Goal: Information Seeking & Learning: Learn about a topic

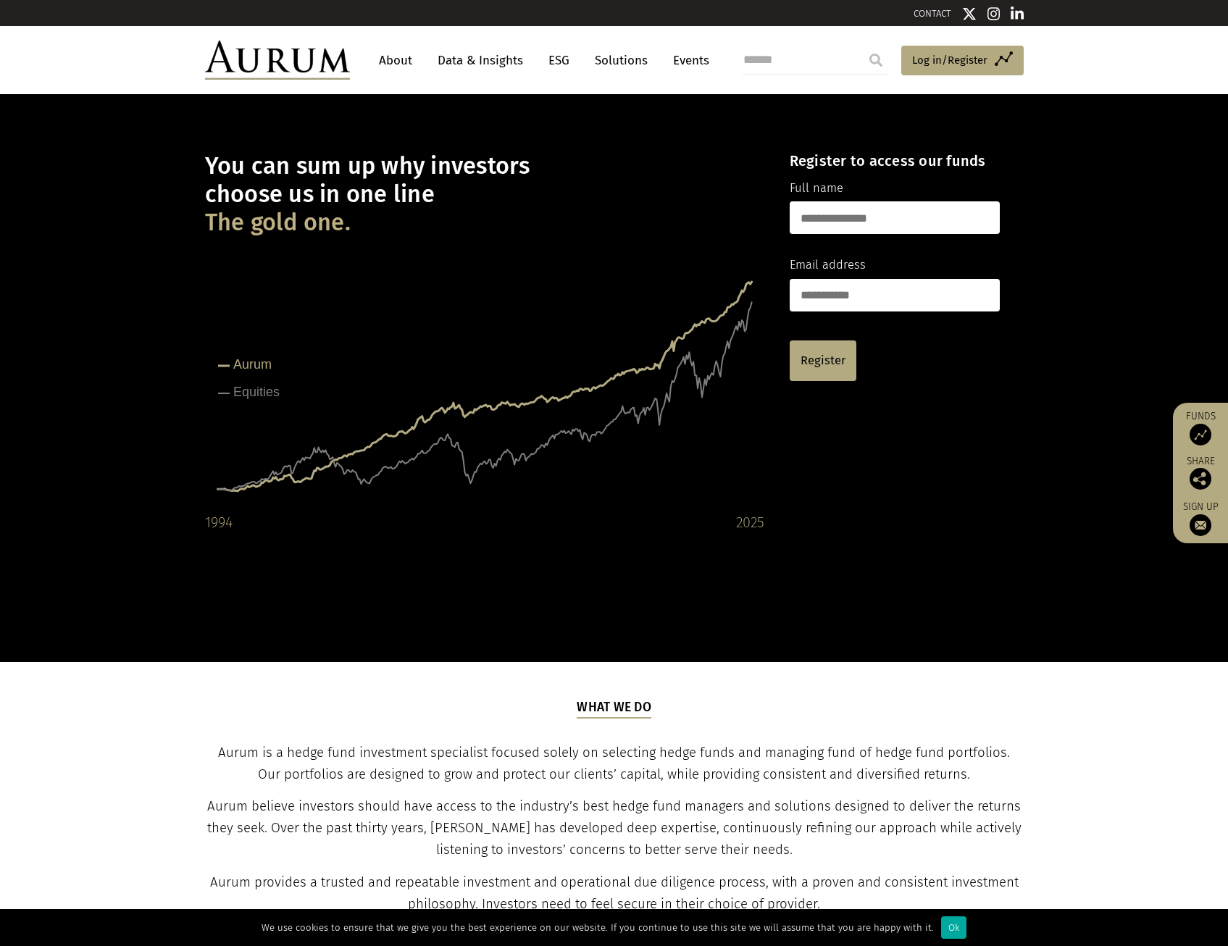
click at [384, 58] on link "About" at bounding box center [396, 60] width 48 height 27
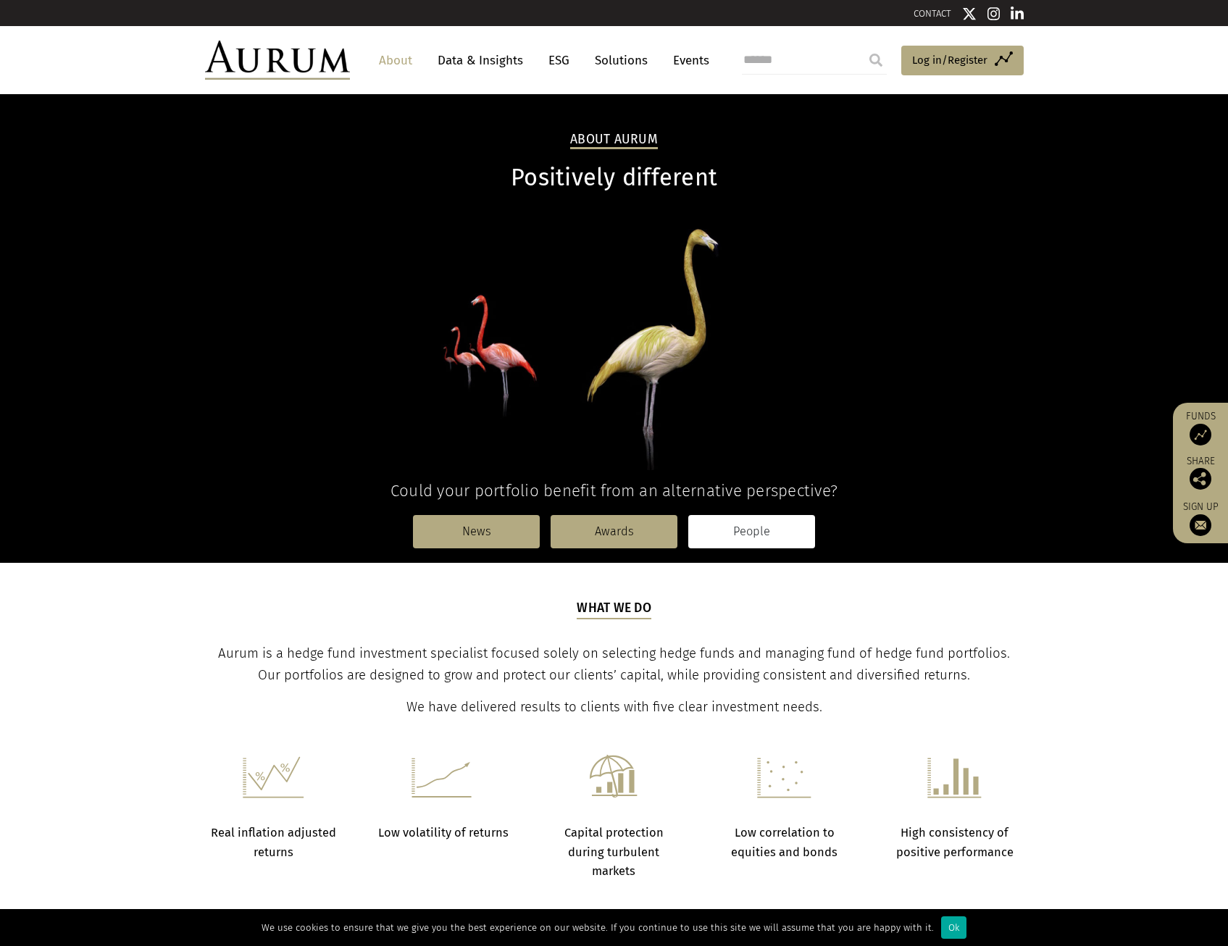
click at [751, 533] on link "People" at bounding box center [751, 531] width 127 height 33
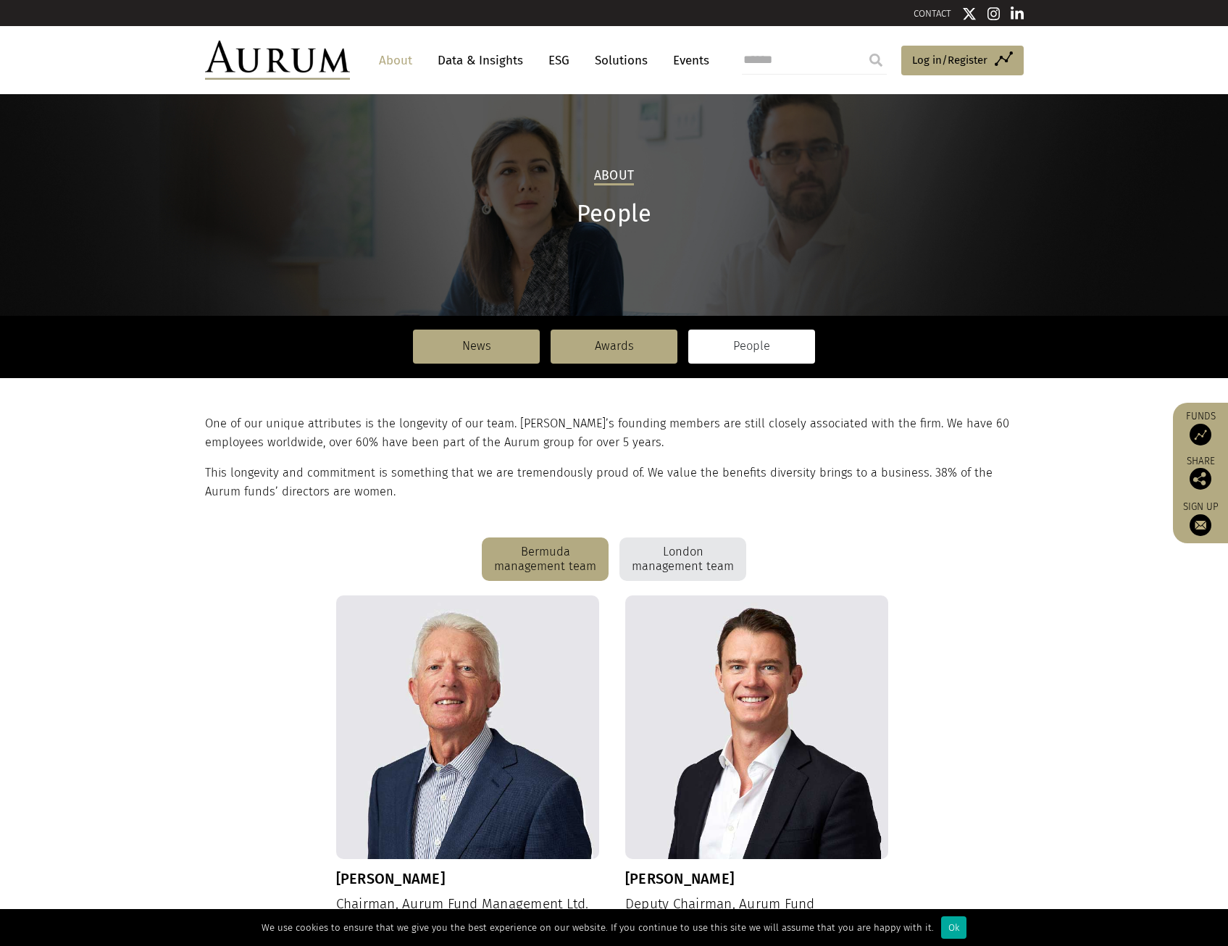
click at [692, 552] on div "London management team" at bounding box center [682, 559] width 127 height 43
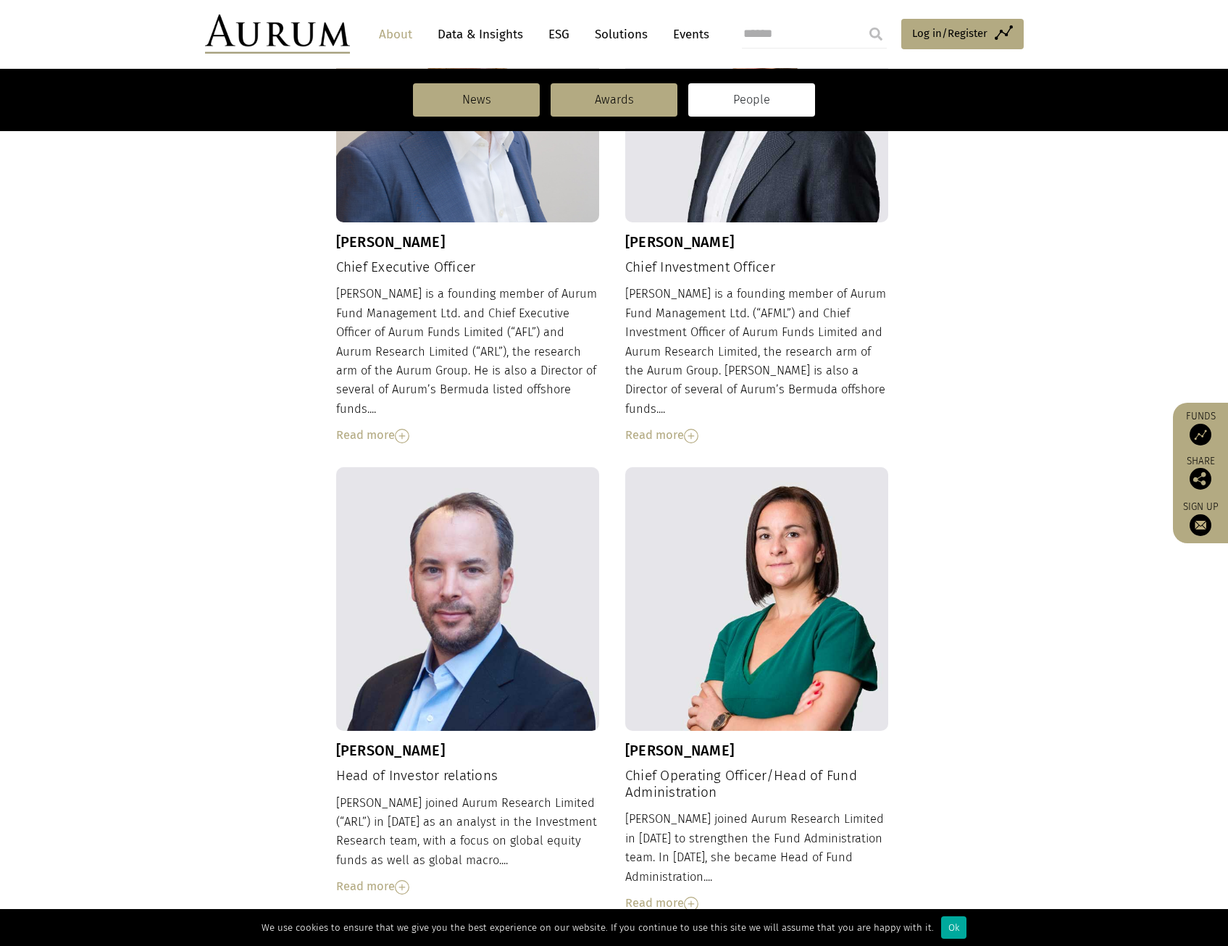
scroll to position [202, 0]
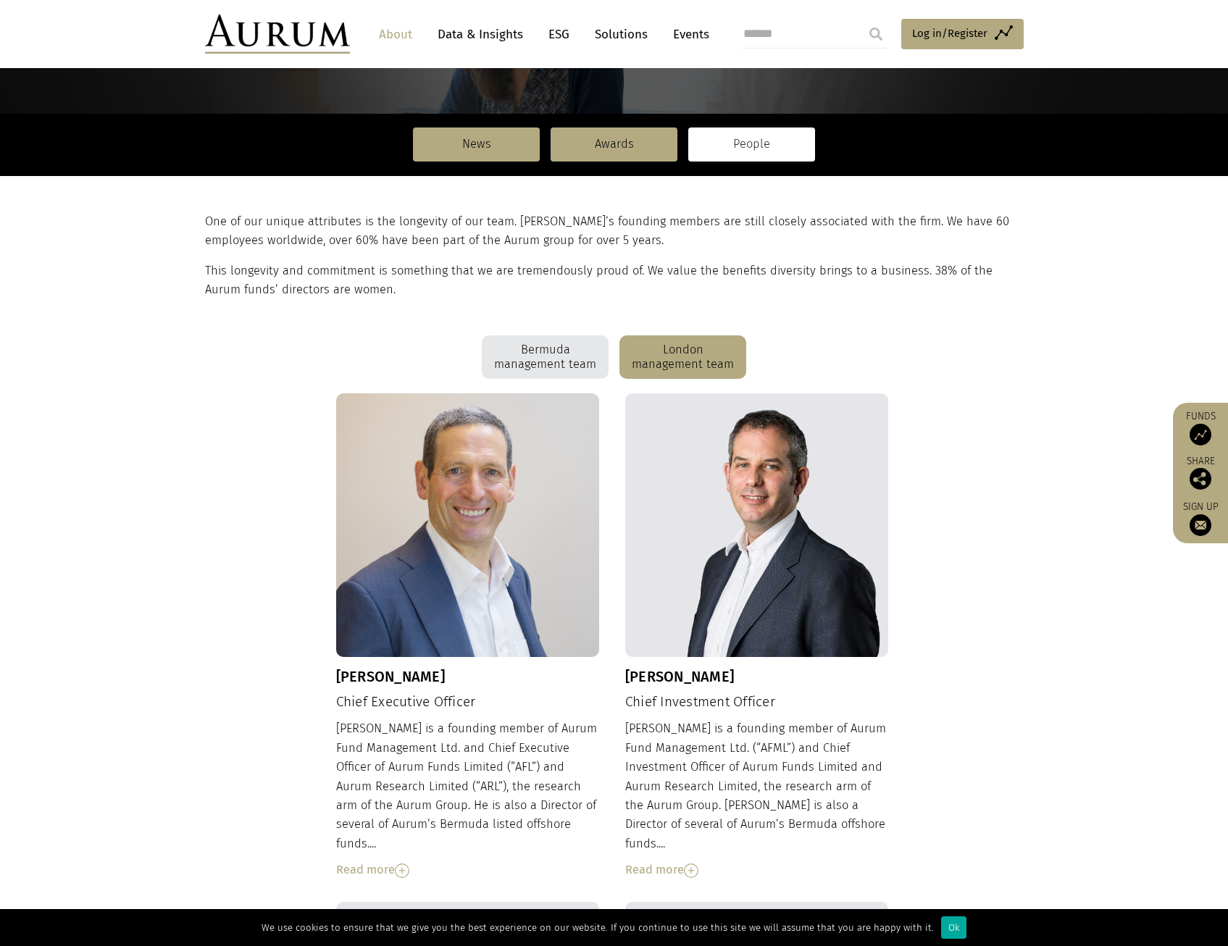
click at [680, 361] on div "London management team" at bounding box center [682, 356] width 127 height 43
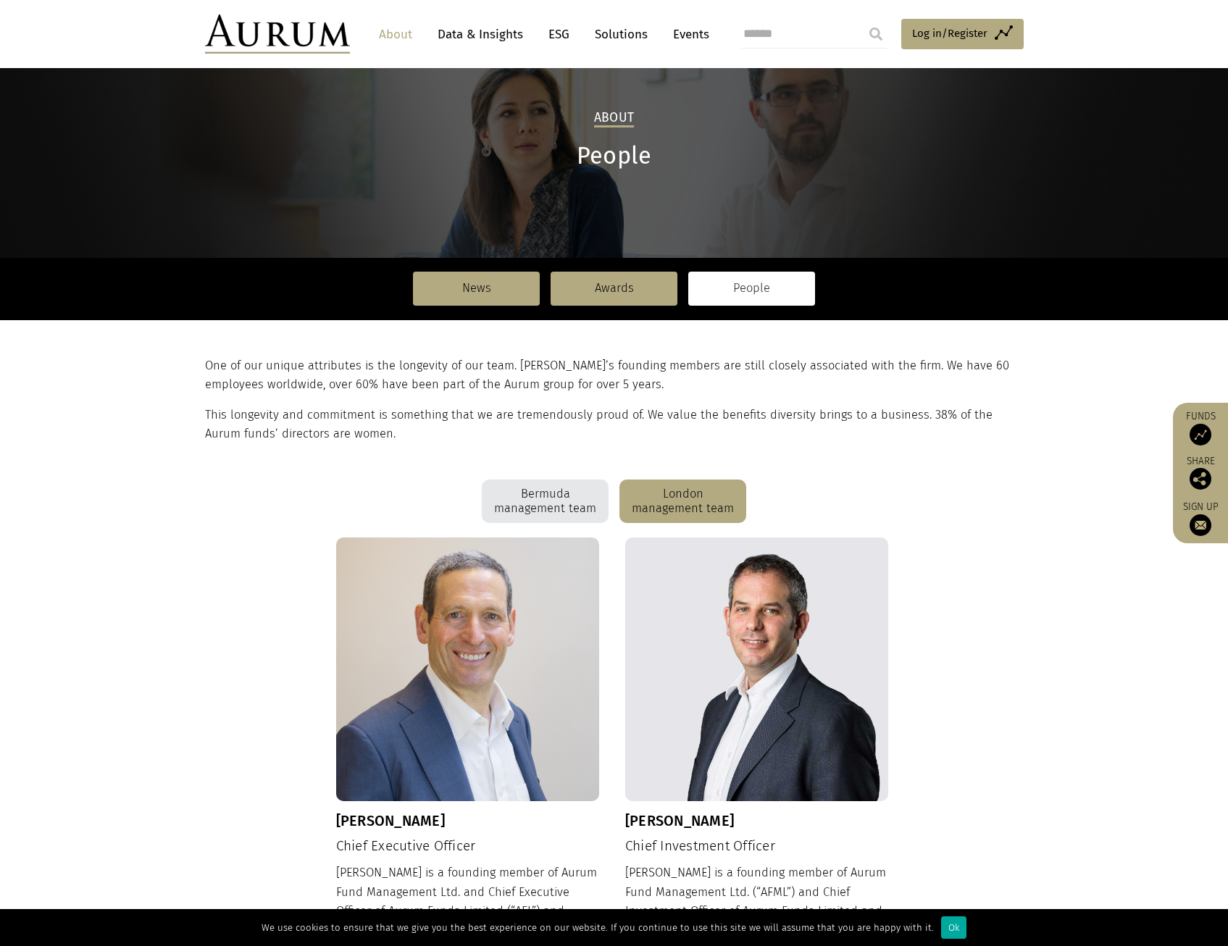
scroll to position [0, 0]
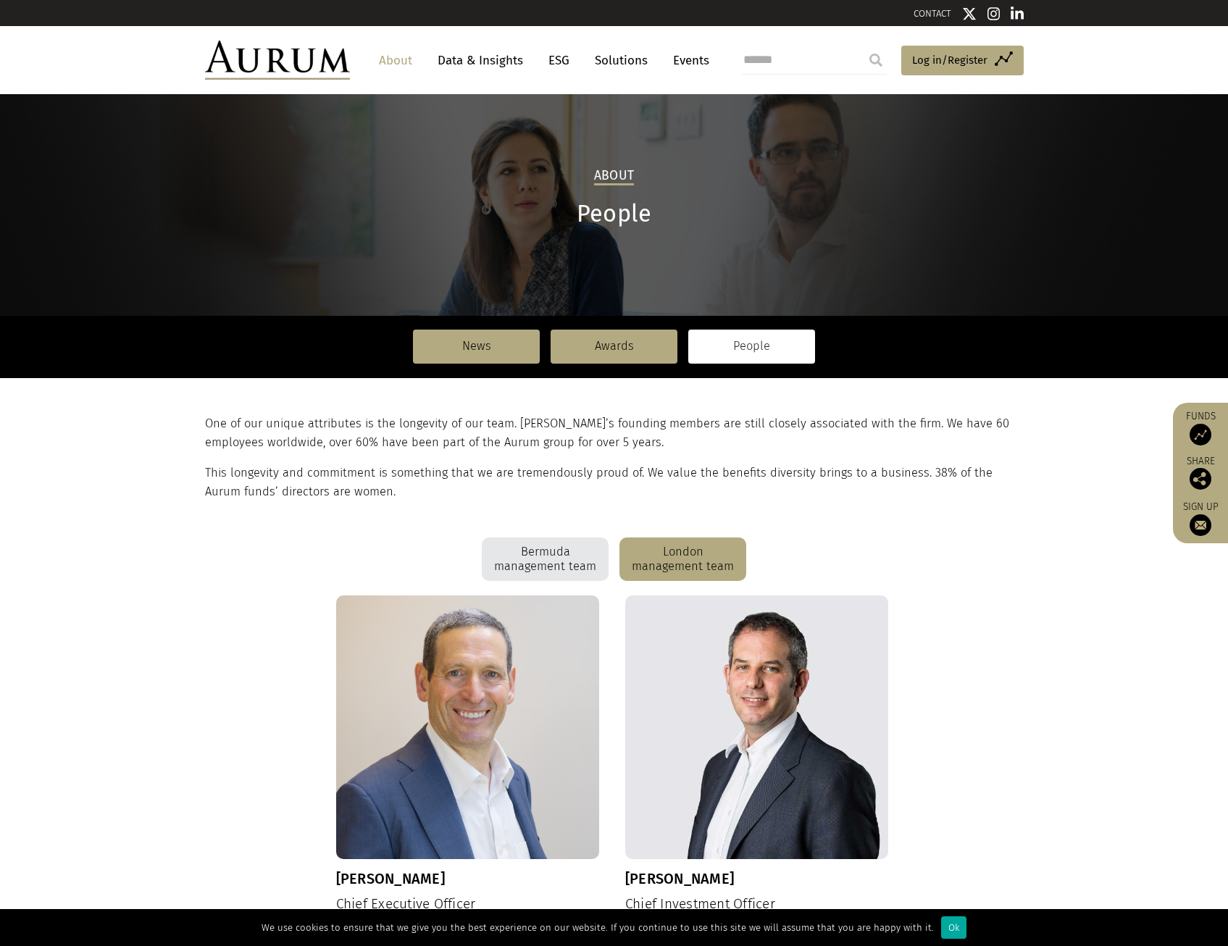
click at [403, 60] on link "About" at bounding box center [396, 60] width 48 height 27
